Goal: Register for event/course

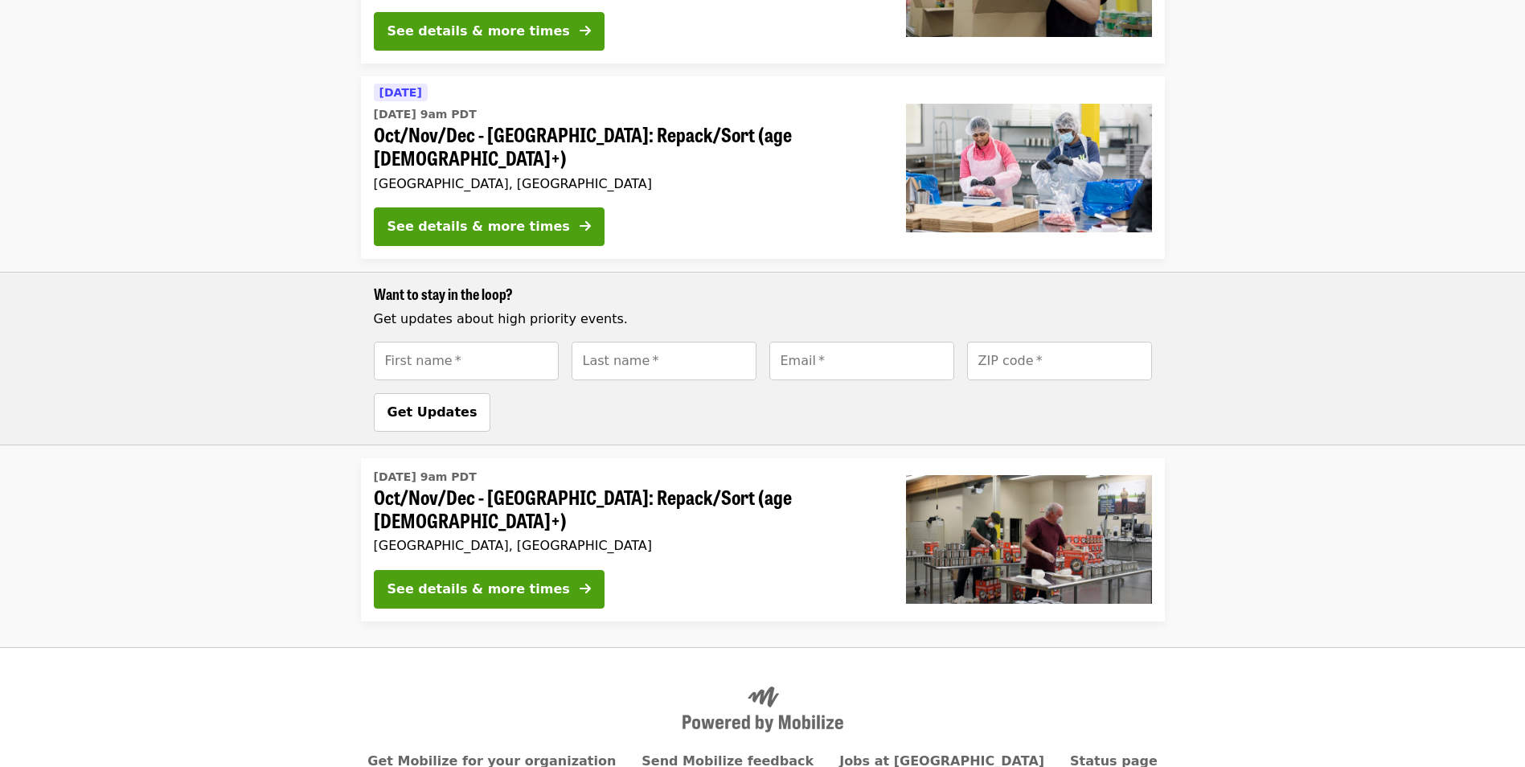
scroll to position [530, 0]
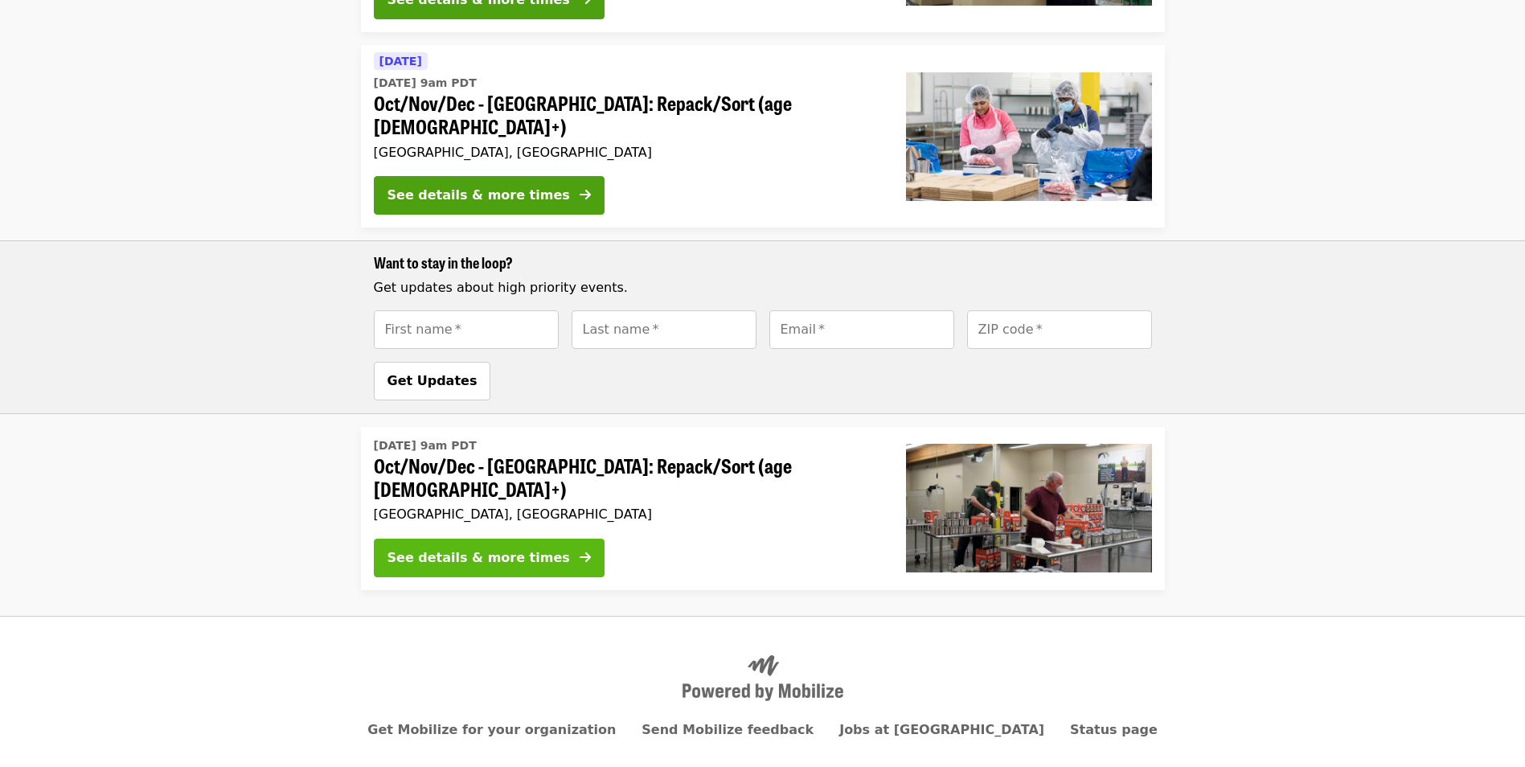
click at [507, 548] on div "See details & more times" at bounding box center [479, 557] width 183 height 19
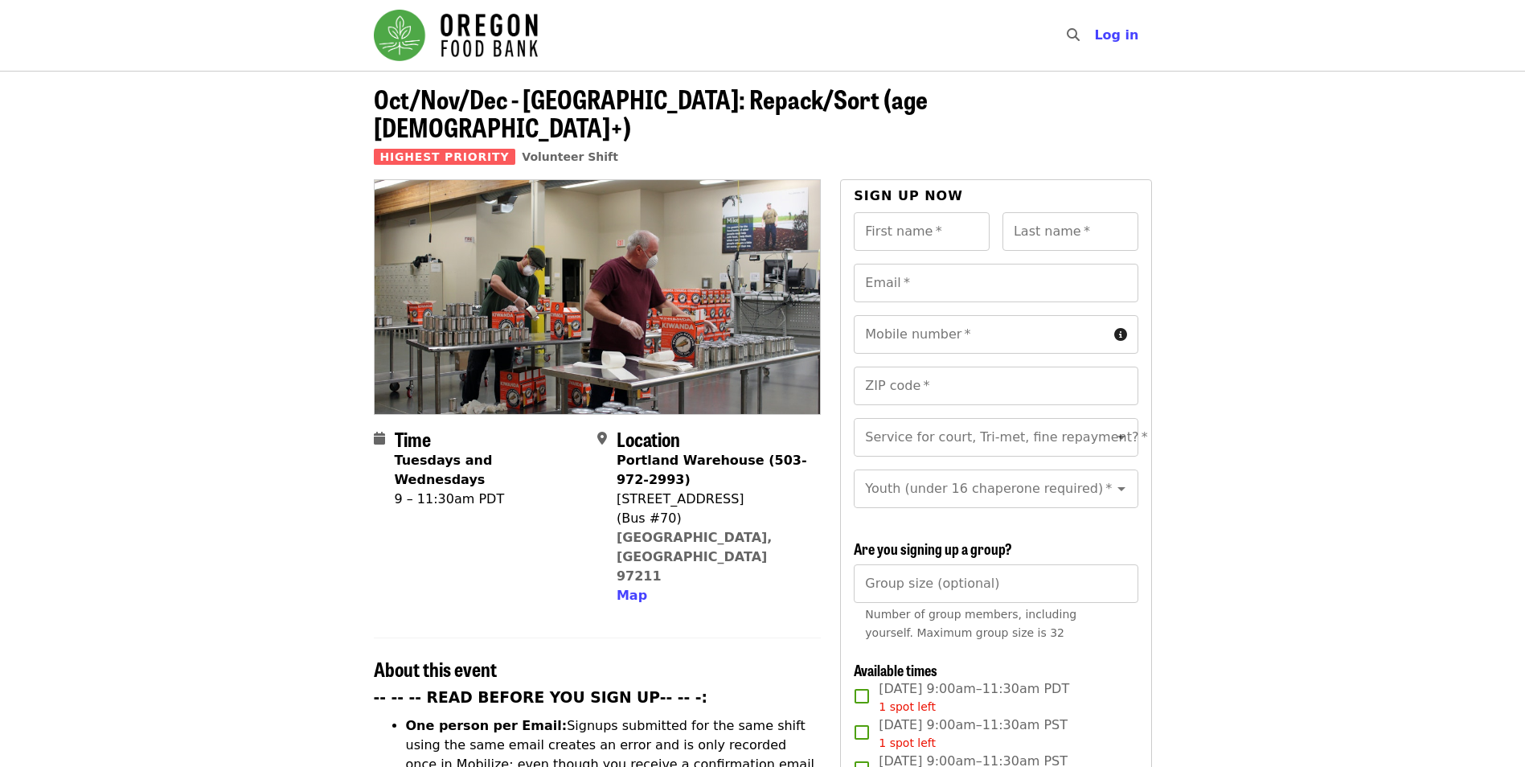
scroll to position [215, 0]
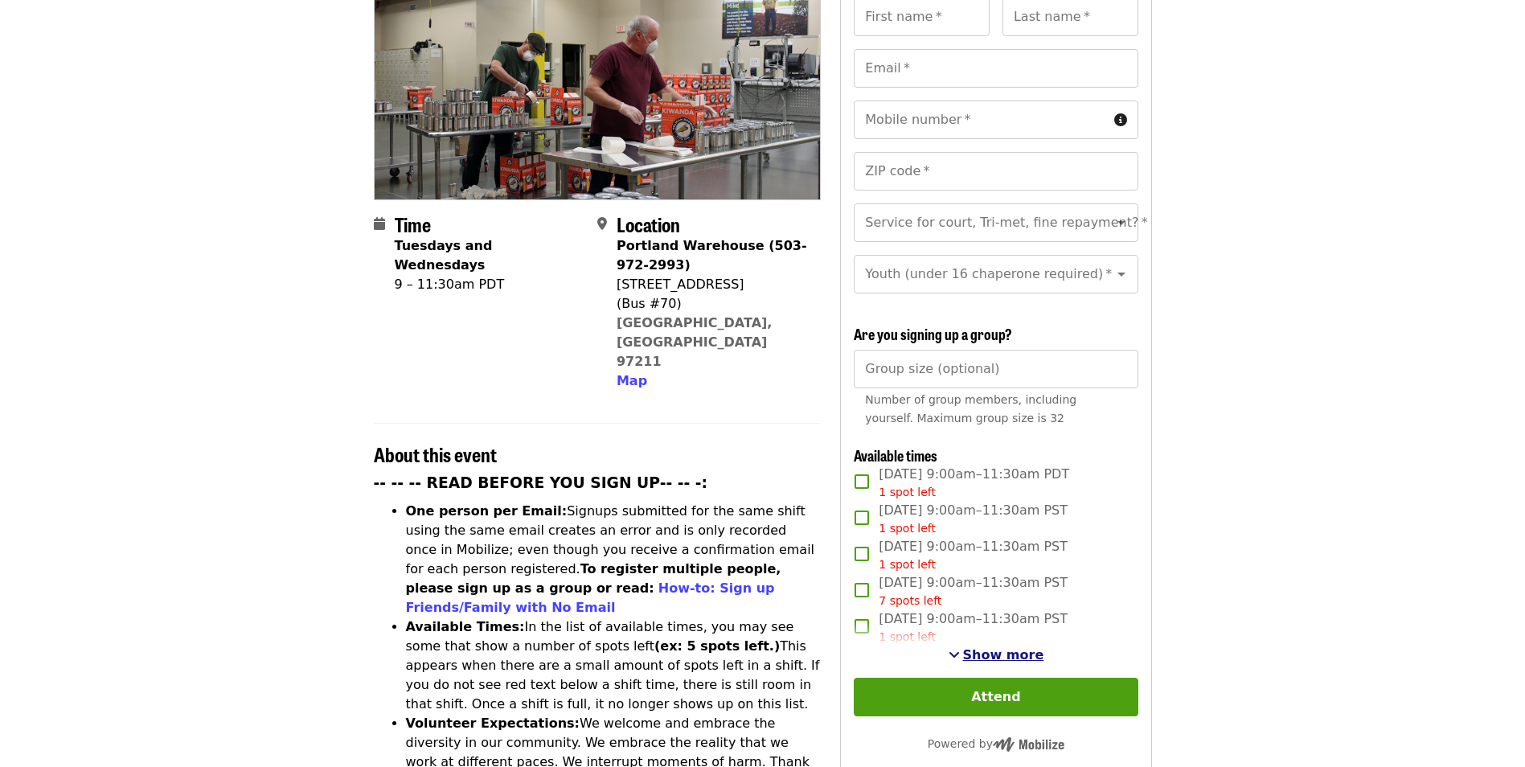
click at [995, 654] on span "Show more" at bounding box center [1003, 654] width 81 height 15
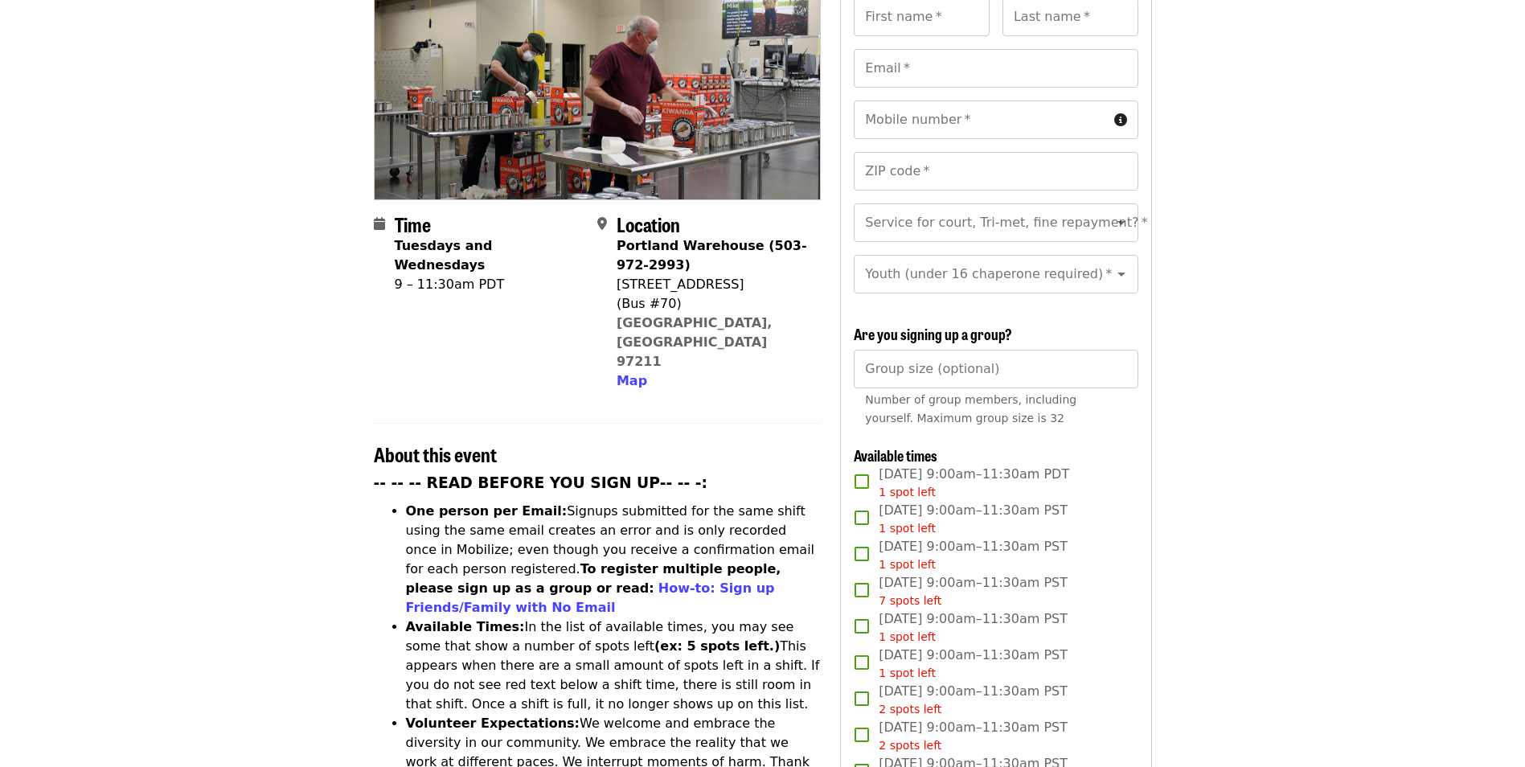
click at [972, 544] on span "[DATE] 9:00am–11:30am PST 1 spot left" at bounding box center [973, 555] width 189 height 36
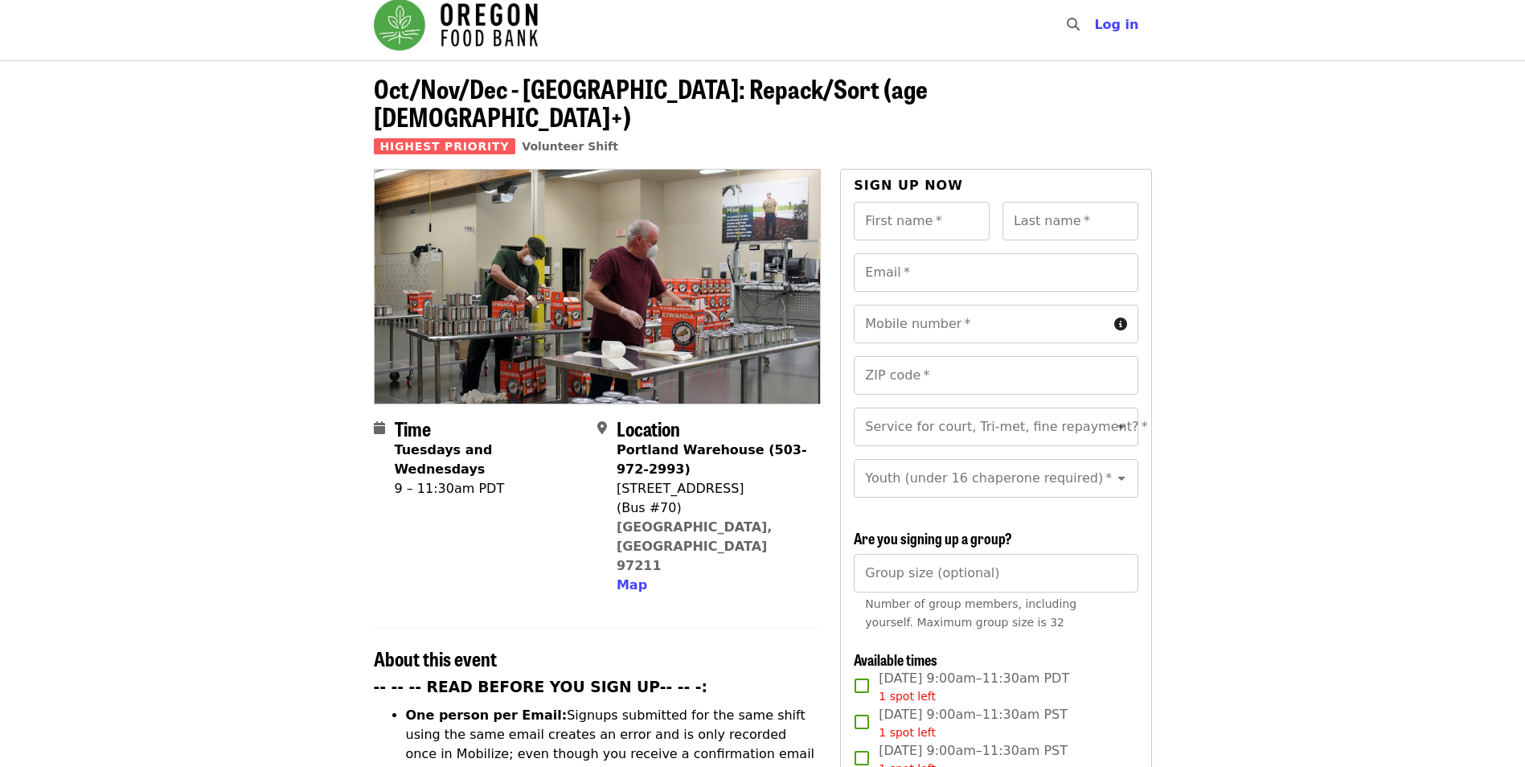
scroll to position [0, 0]
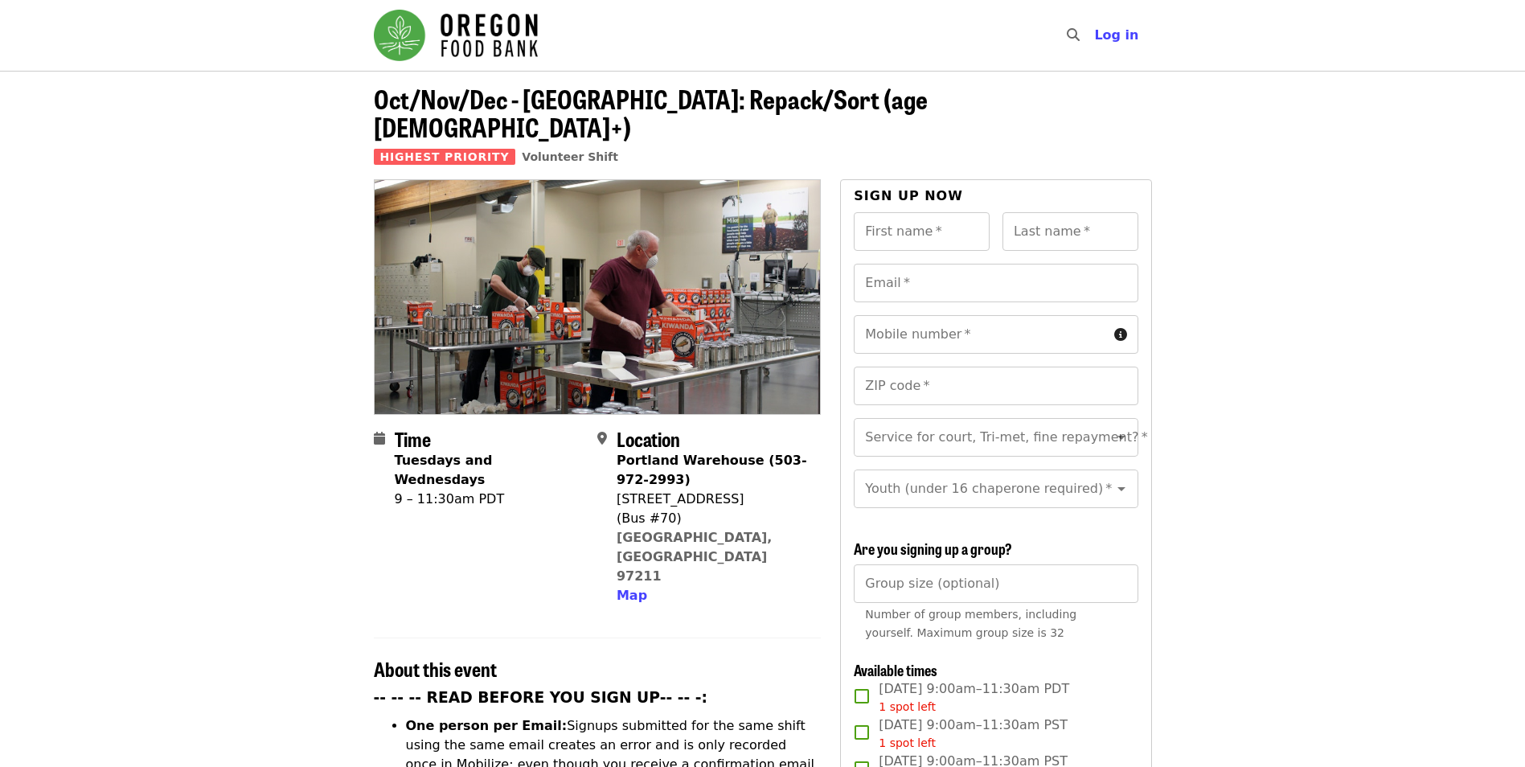
click at [486, 17] on img "Main navigation" at bounding box center [456, 35] width 164 height 51
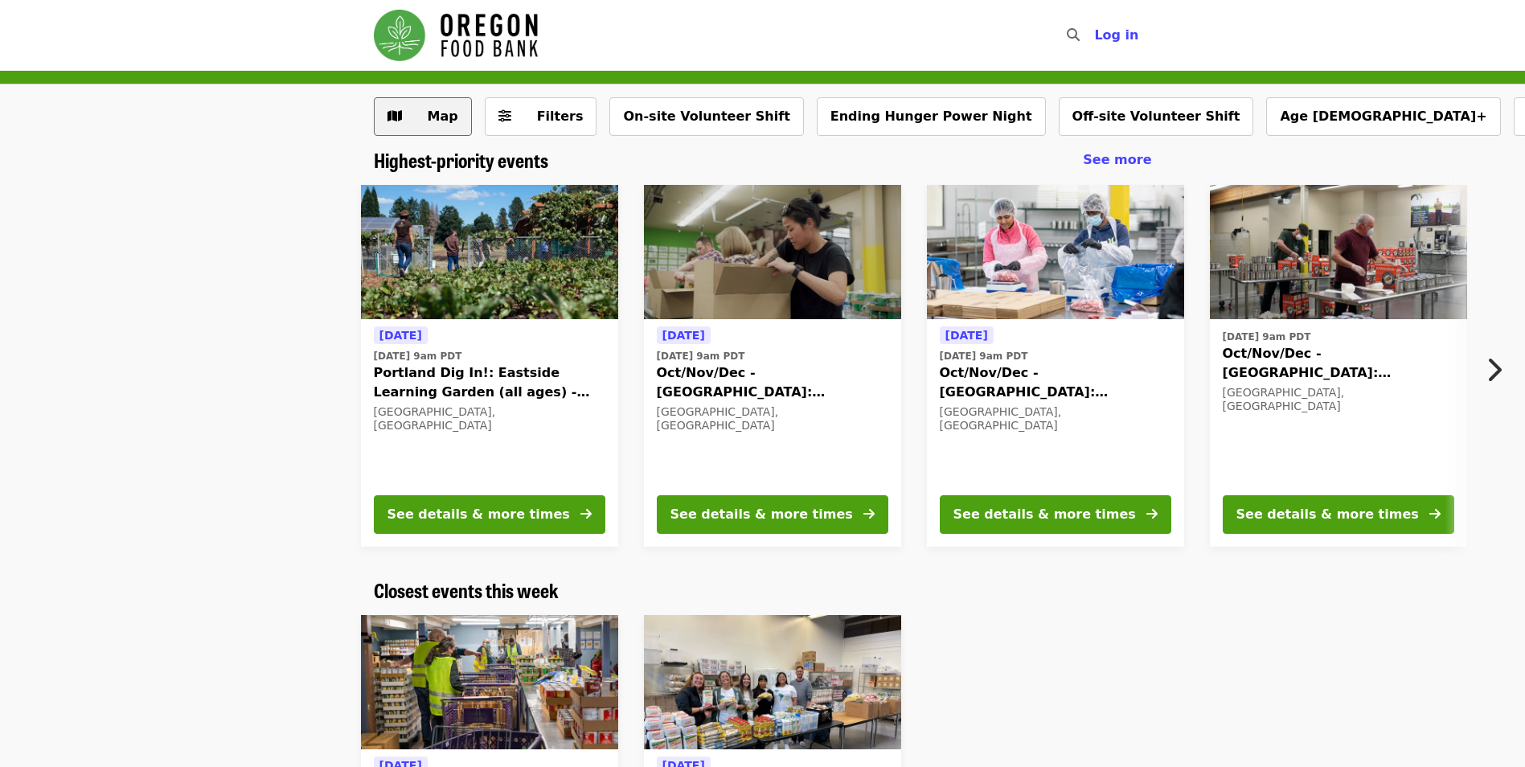
click at [455, 119] on button "Map" at bounding box center [423, 116] width 98 height 39
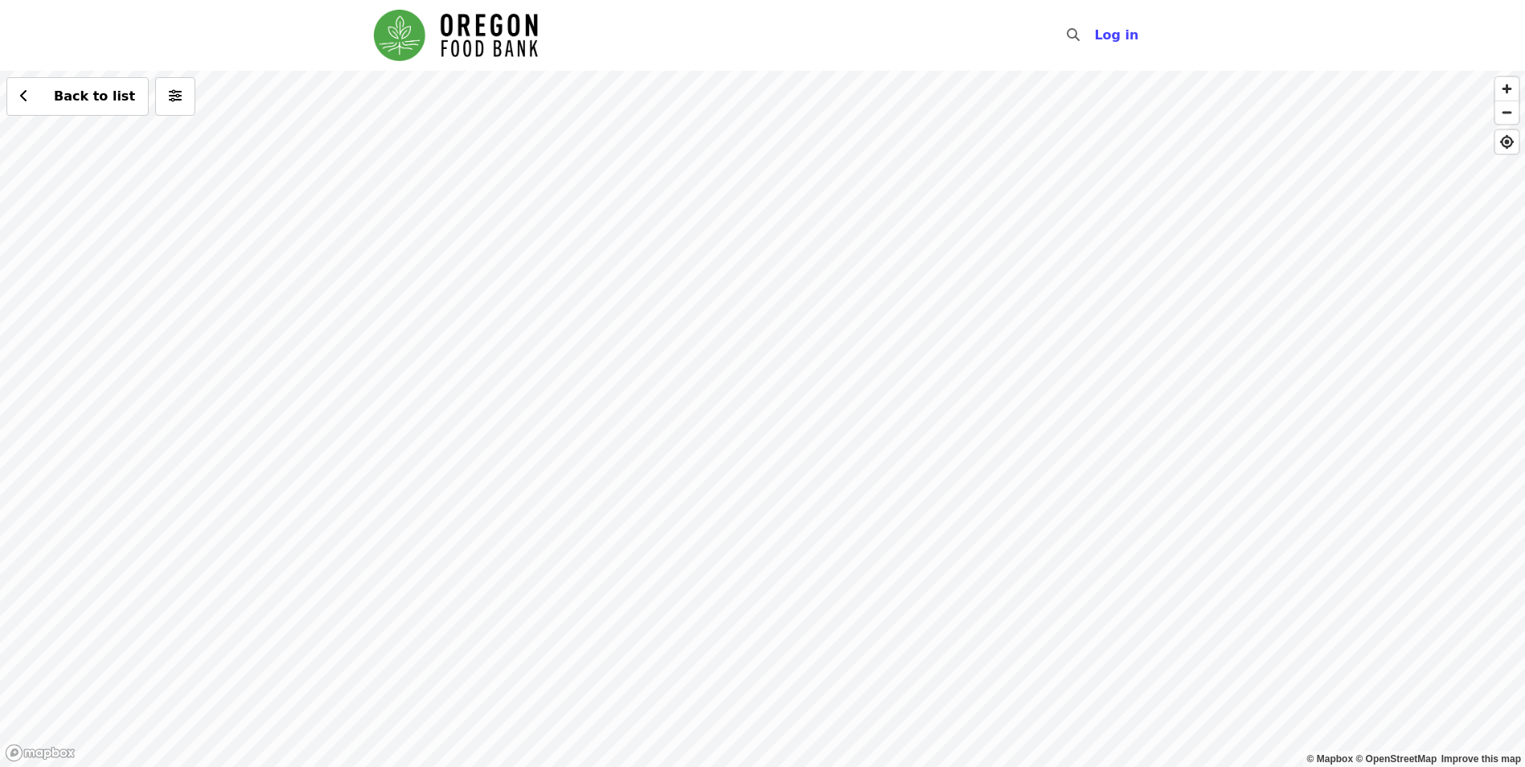
click at [531, 390] on div "Back to list" at bounding box center [762, 419] width 1525 height 696
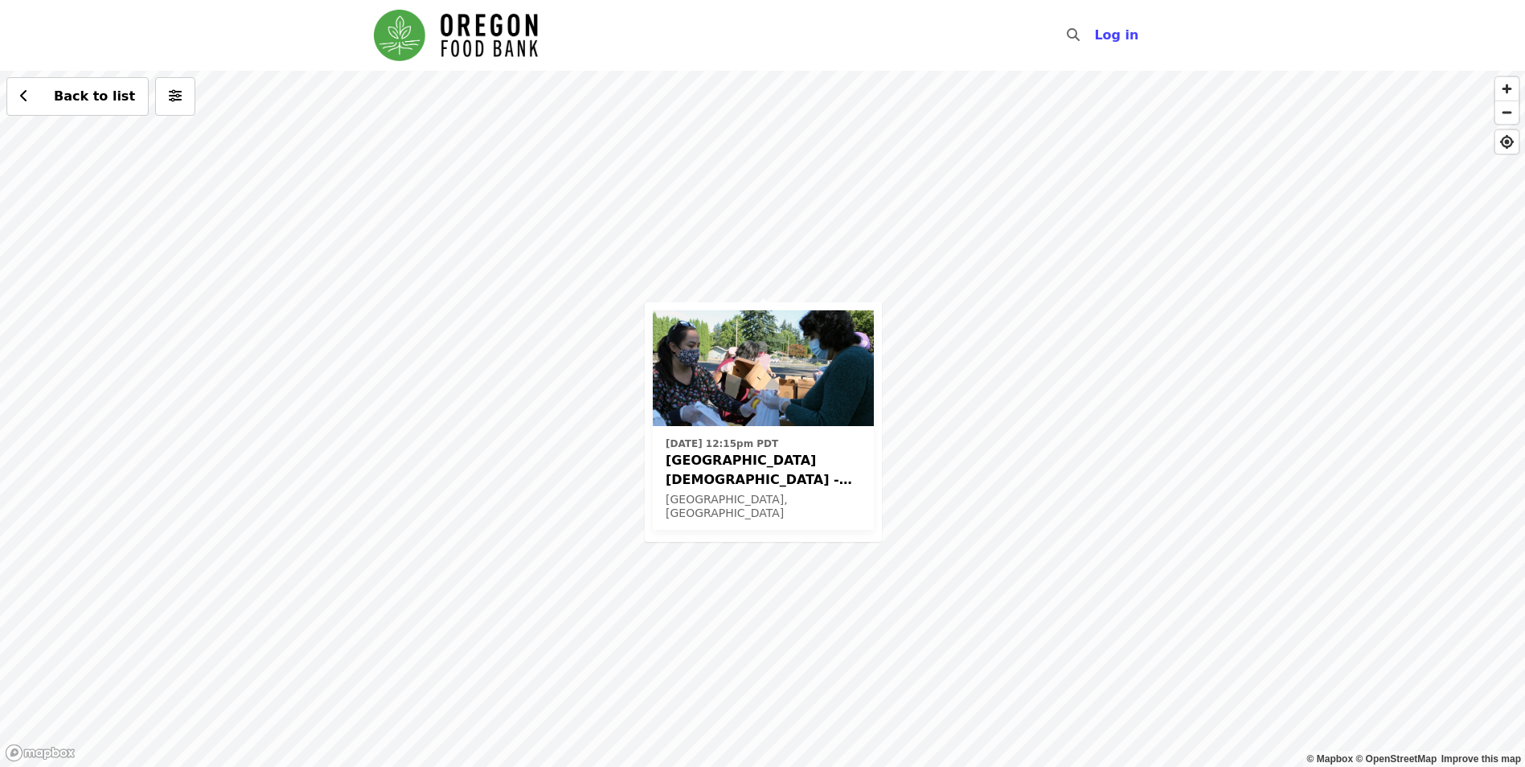
click at [708, 466] on span "[GEOGRAPHIC_DATA][DEMOGRAPHIC_DATA] - Free Food Market (16+)" at bounding box center [763, 470] width 195 height 39
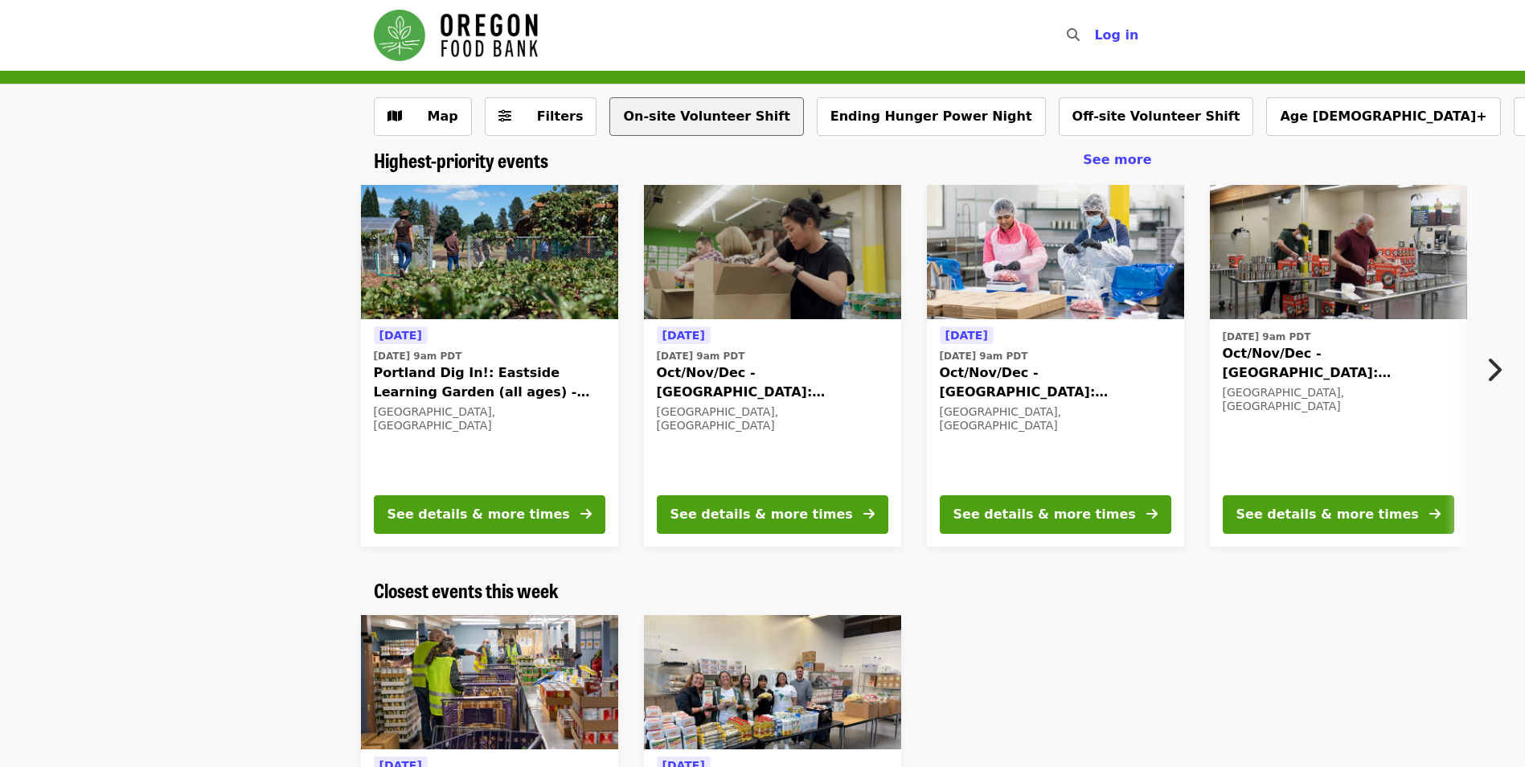
click at [656, 109] on button "On-site Volunteer Shift" at bounding box center [706, 116] width 194 height 39
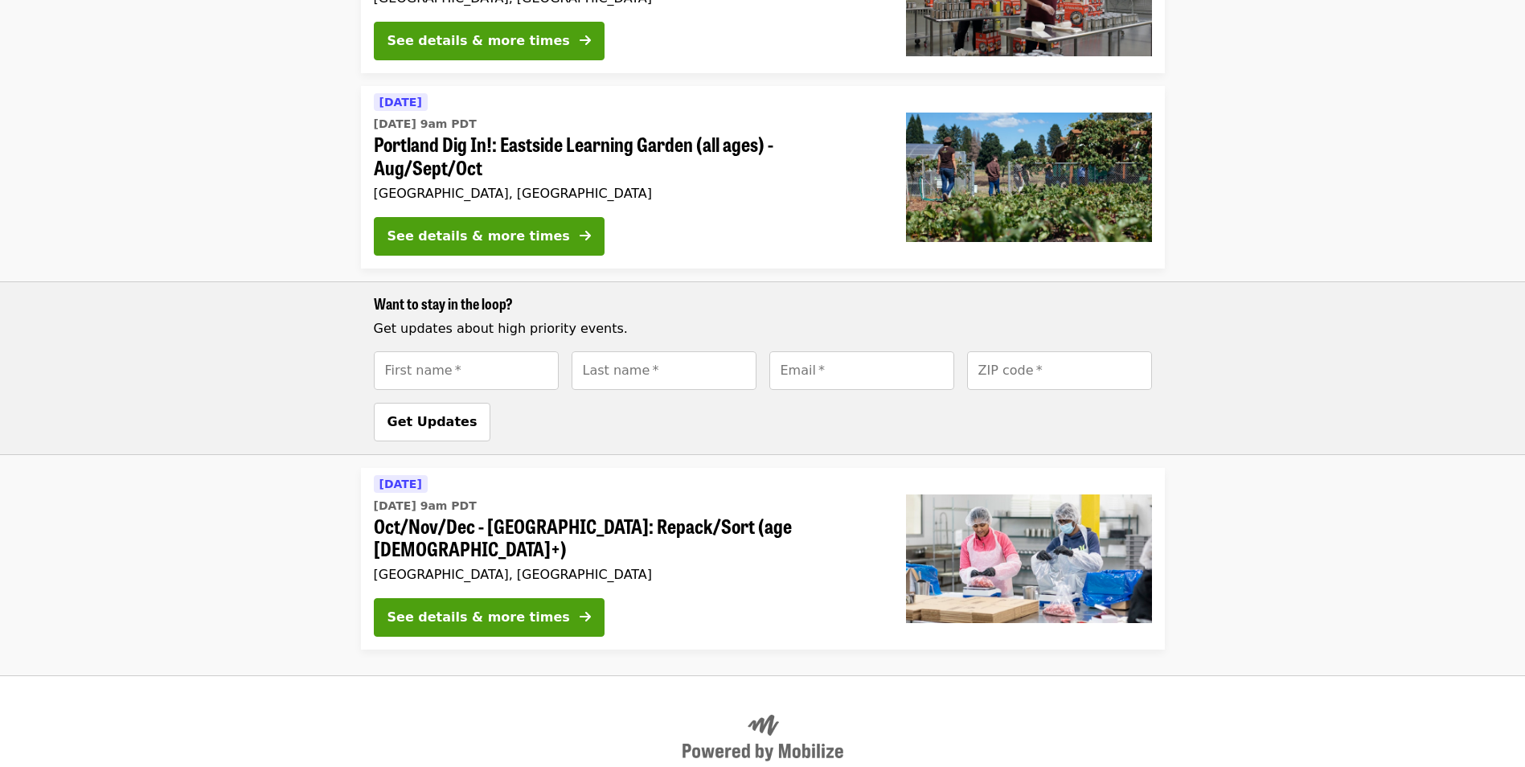
scroll to position [622, 0]
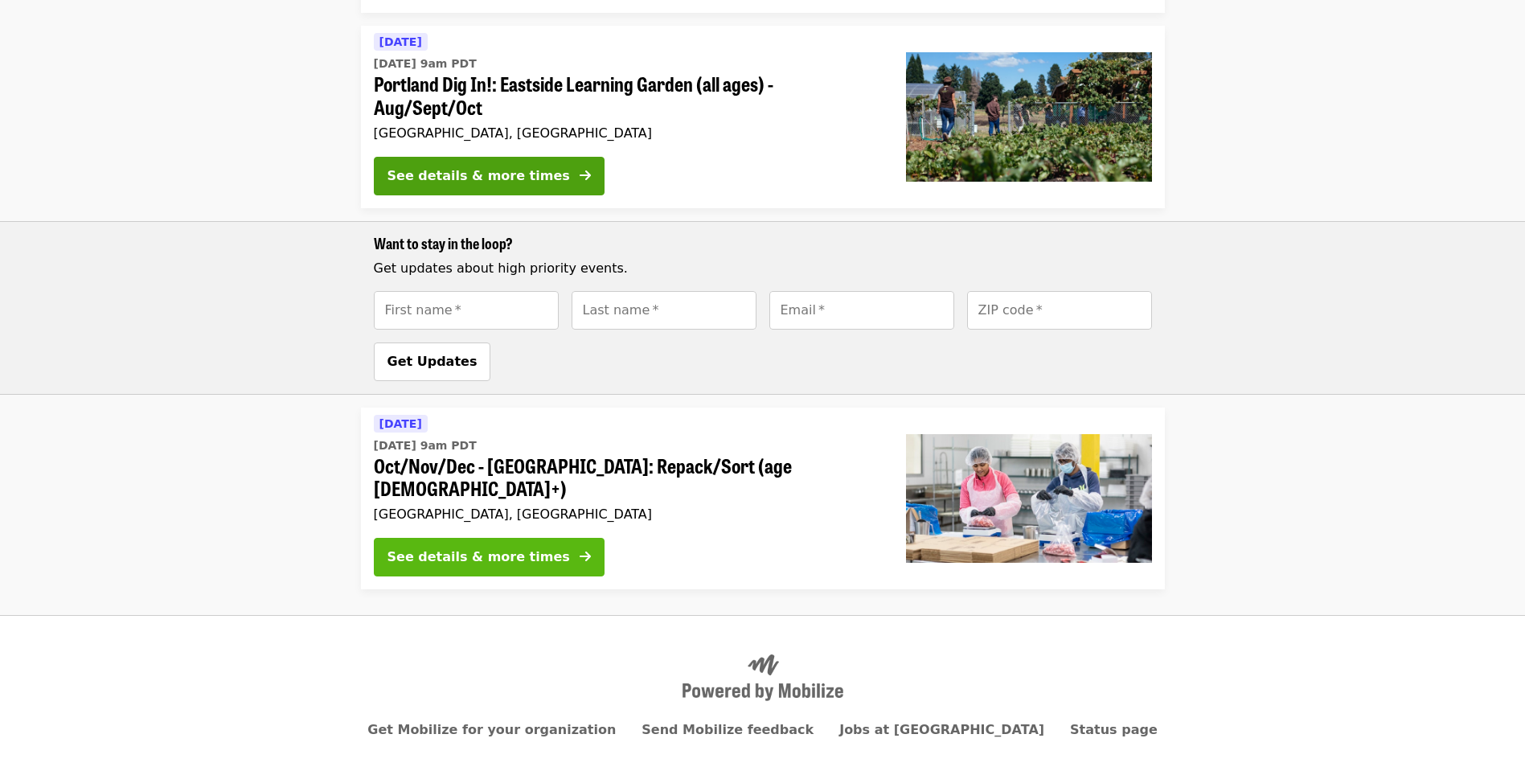
click at [494, 538] on button "See details & more times" at bounding box center [489, 557] width 231 height 39
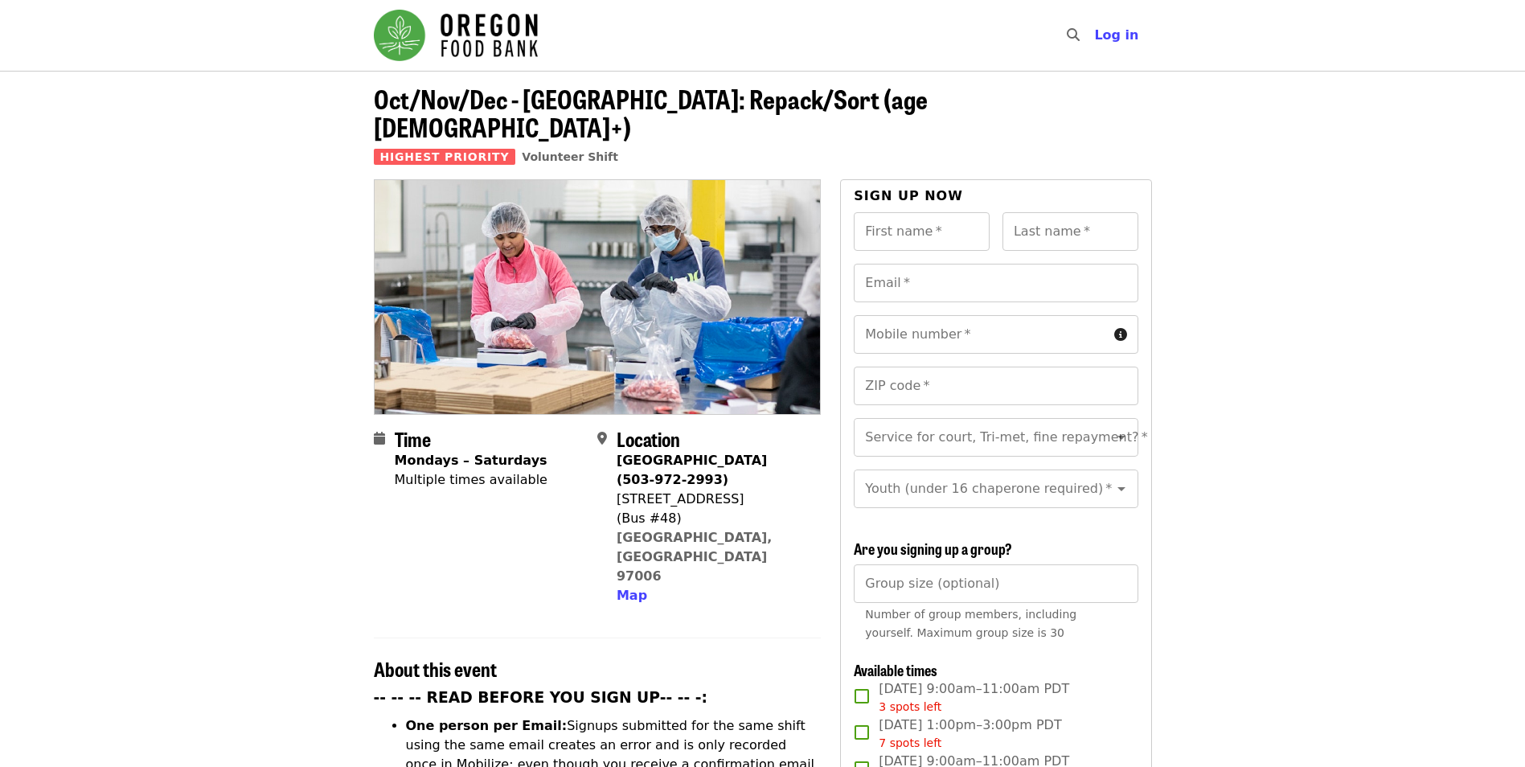
scroll to position [215, 0]
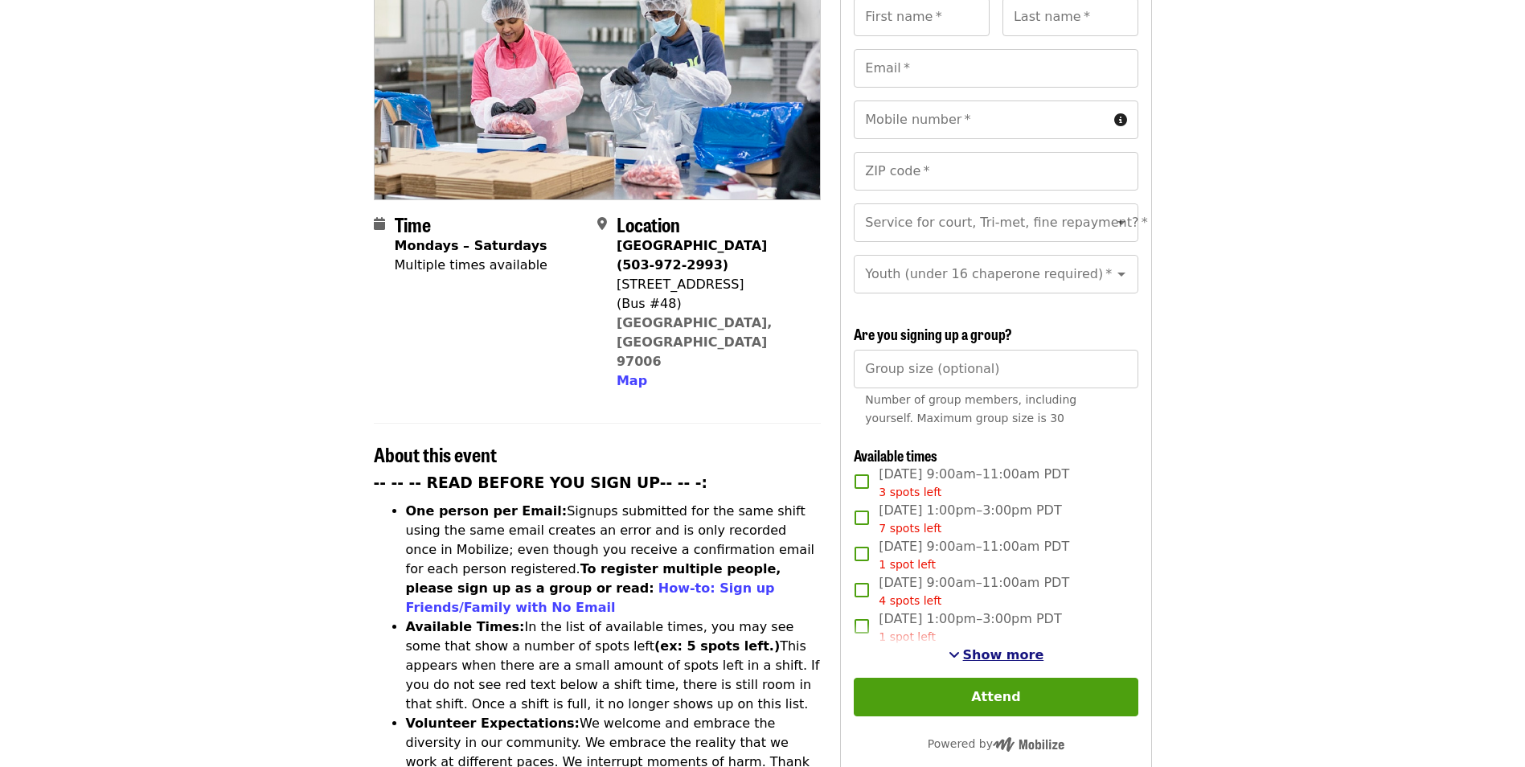
click at [982, 647] on span "Show more" at bounding box center [1003, 654] width 81 height 15
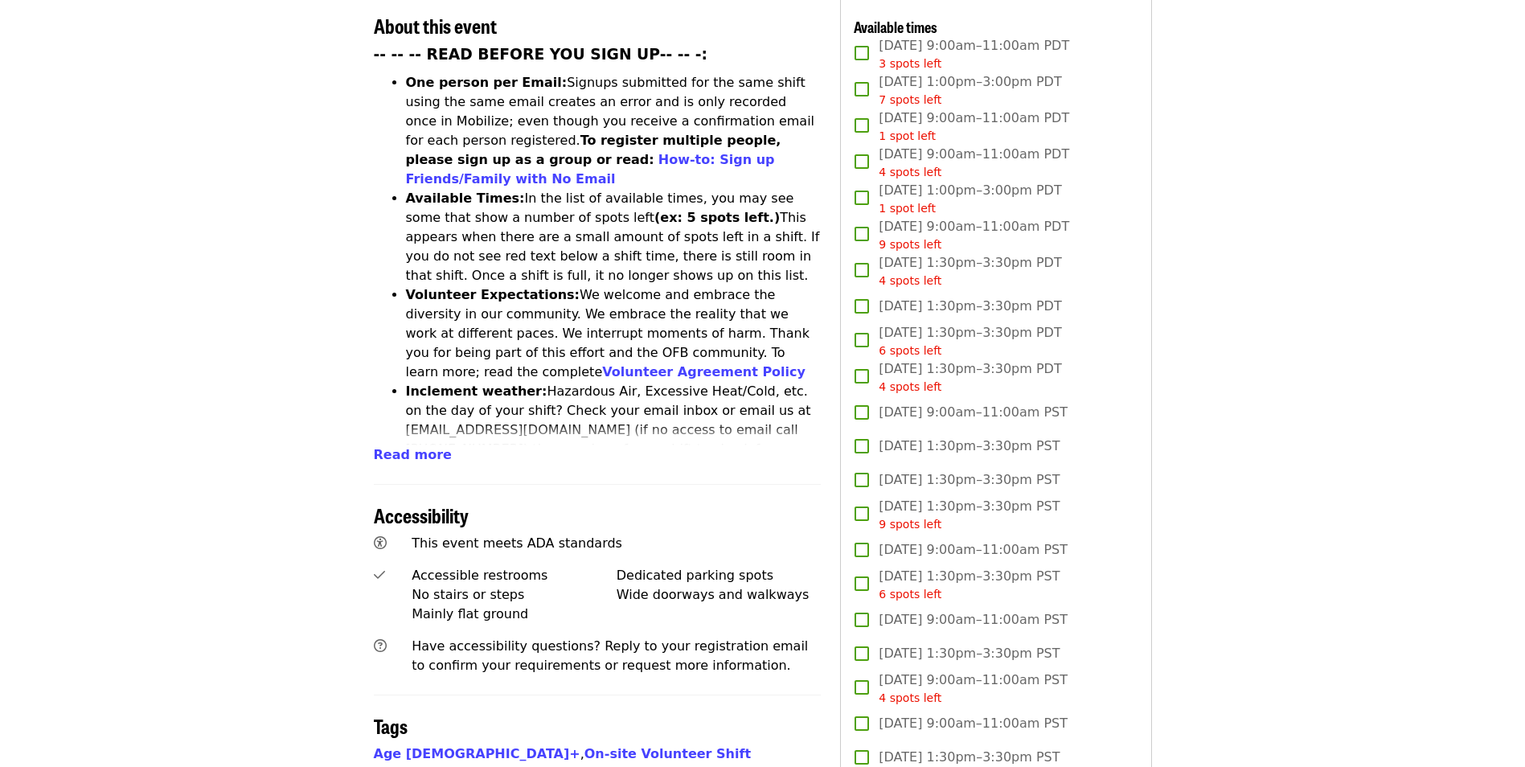
scroll to position [0, 0]
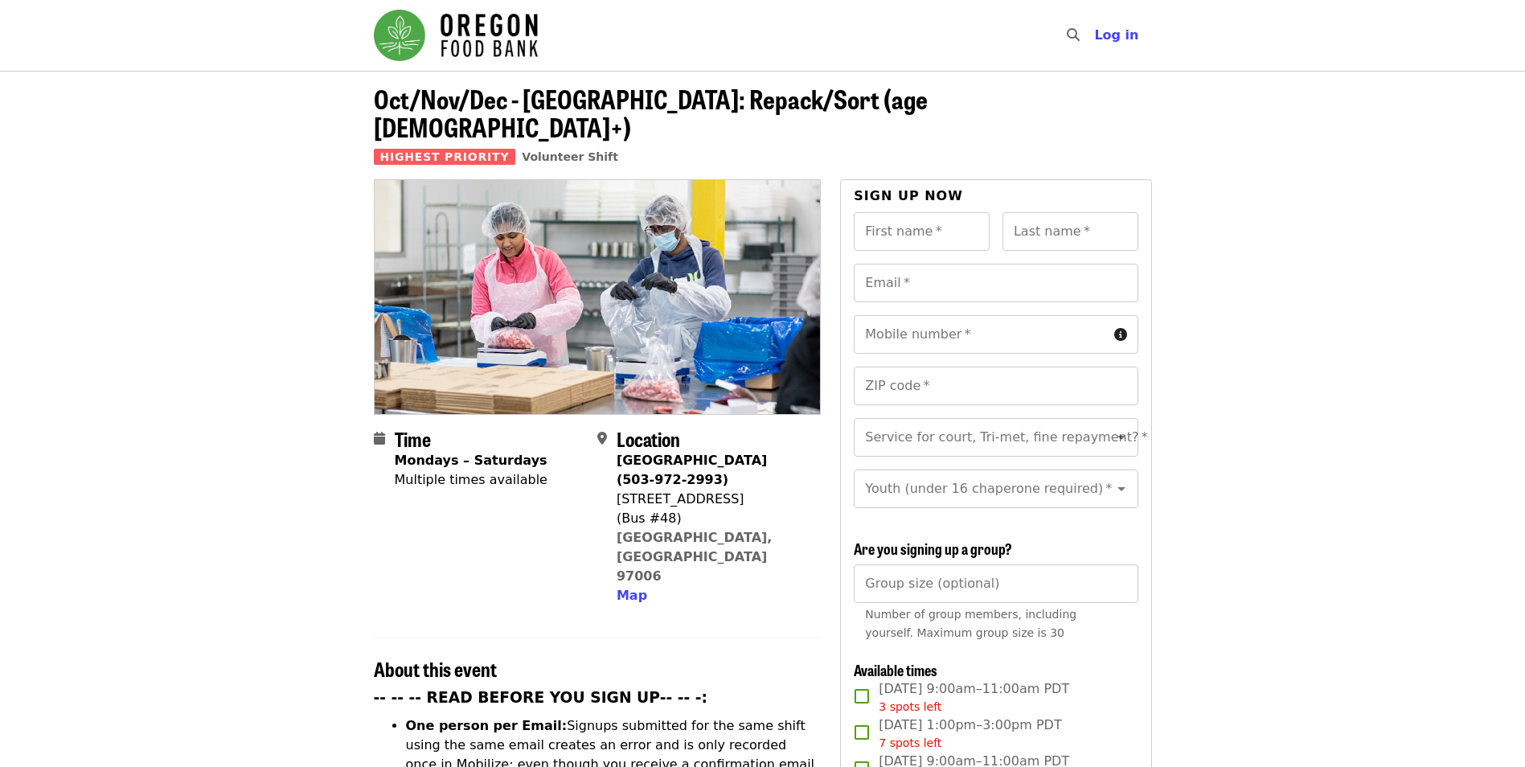
drag, startPoint x: 619, startPoint y: 465, endPoint x: 693, endPoint y: 465, distance: 74.0
click at [664, 490] on div "1870 NW 173rd Ave" at bounding box center [712, 499] width 191 height 19
click at [693, 490] on div "1870 NW 173rd Ave" at bounding box center [712, 499] width 191 height 19
click at [740, 490] on div "1870 NW 173rd Ave" at bounding box center [712, 499] width 191 height 19
click at [635, 588] on span "Map" at bounding box center [632, 595] width 31 height 15
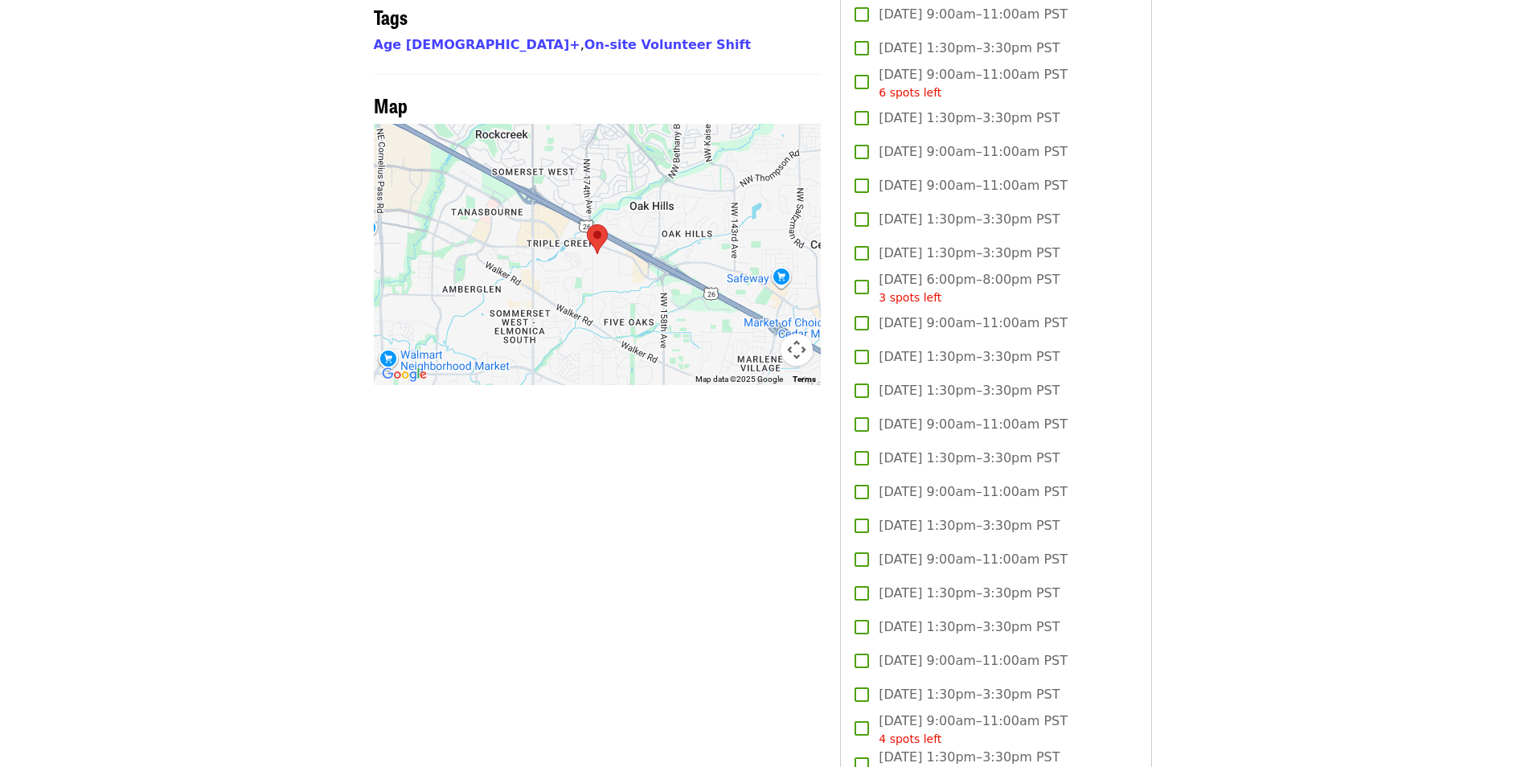
scroll to position [1360, 0]
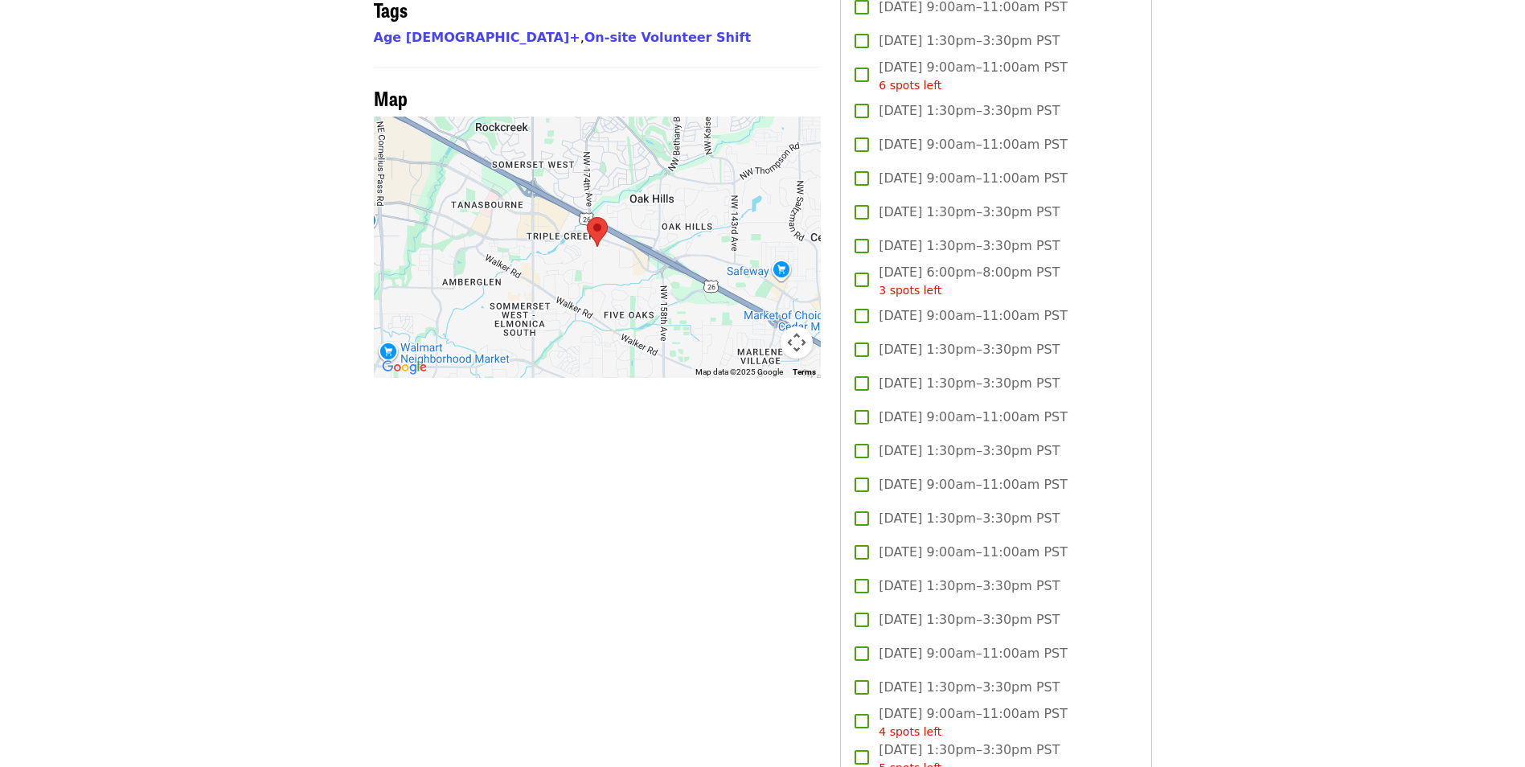
click at [632, 239] on div at bounding box center [598, 247] width 448 height 261
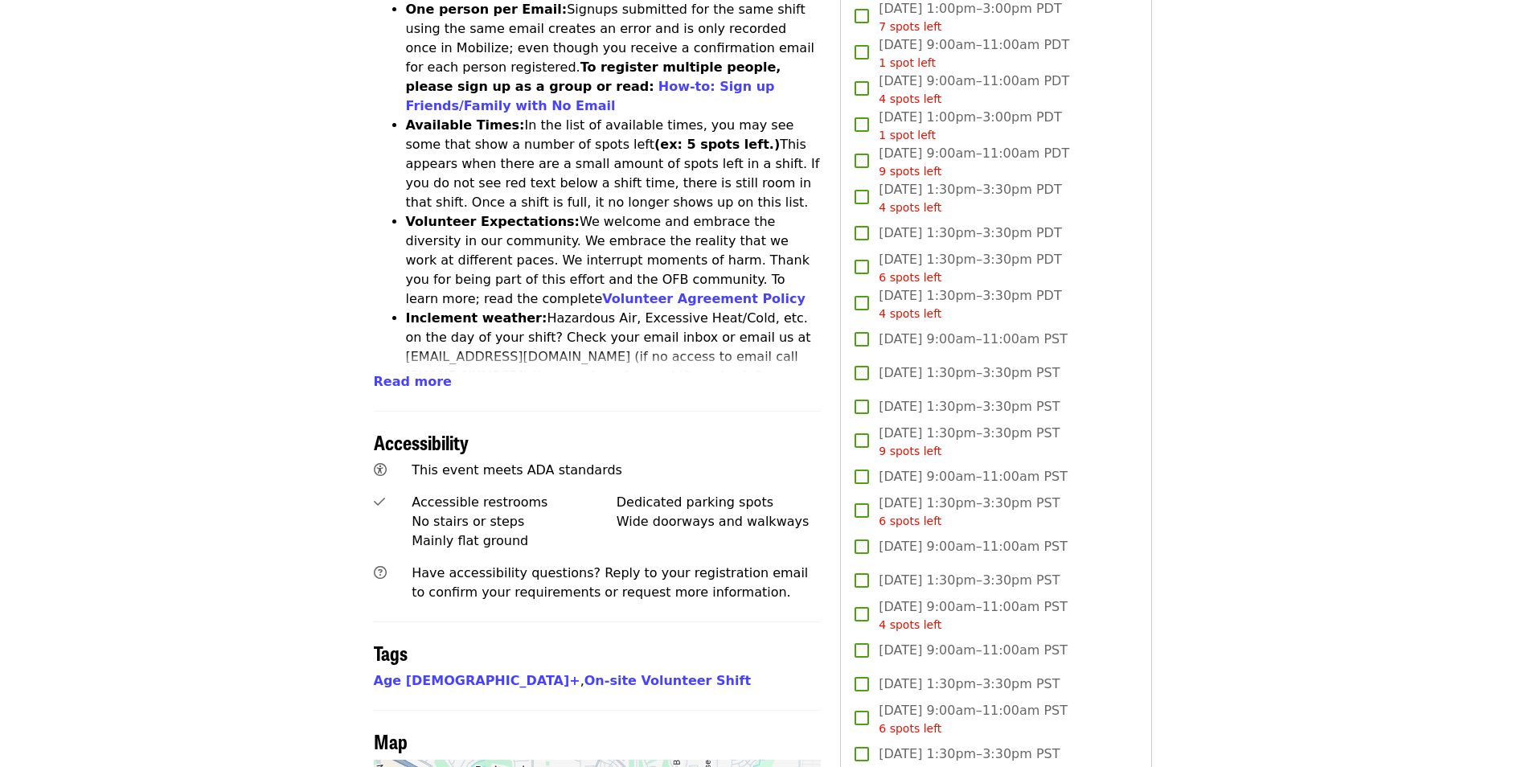
scroll to position [502, 0]
